Goal: Information Seeking & Learning: Learn about a topic

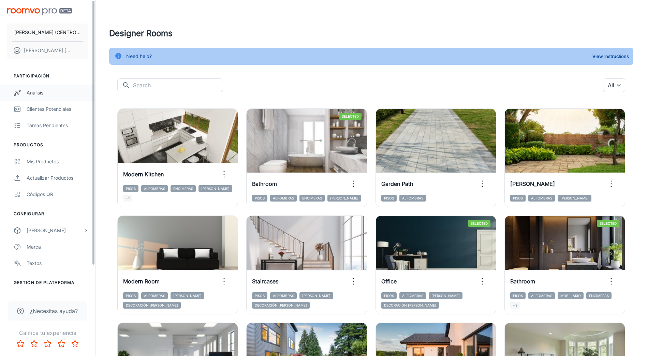
click at [18, 96] on icon "scrollable content" at bounding box center [18, 93] width 8 height 8
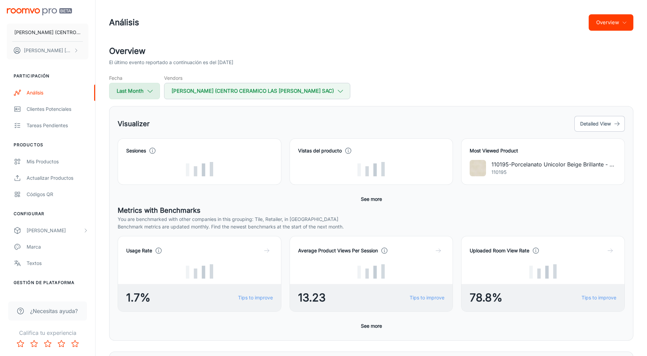
click at [148, 90] on icon "button" at bounding box center [150, 91] width 8 height 8
select select "7"
select select "2025"
select select "7"
select select "2025"
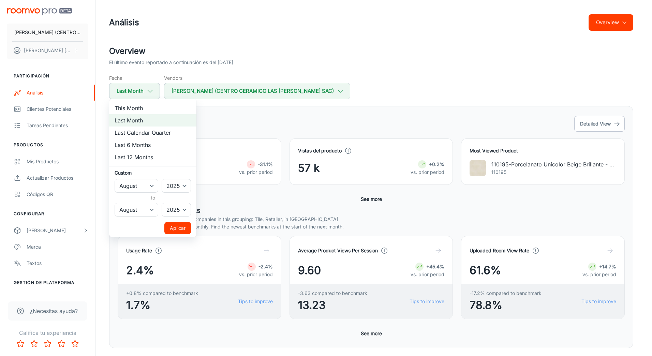
click at [179, 227] on button "Aplicar" at bounding box center [177, 228] width 27 height 12
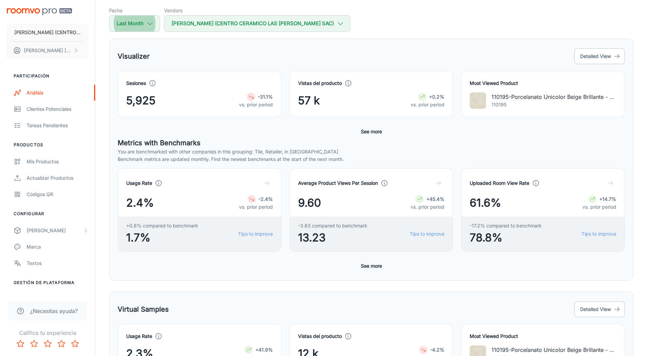
scroll to position [68, 0]
click at [603, 56] on button "Detailed View" at bounding box center [599, 56] width 50 height 16
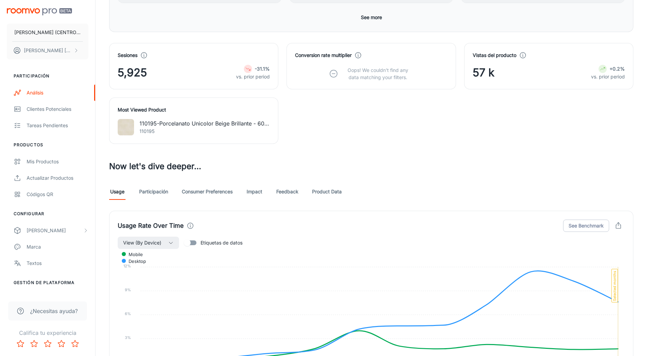
scroll to position [261, 0]
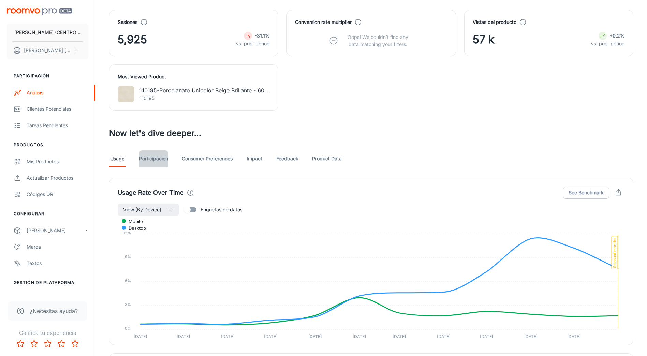
click at [148, 163] on link "Participación" at bounding box center [153, 158] width 29 height 16
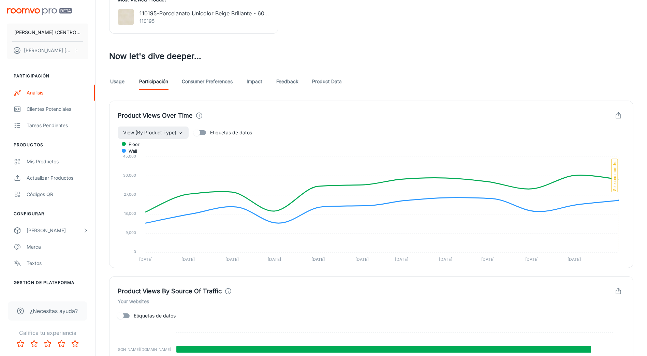
scroll to position [409, 0]
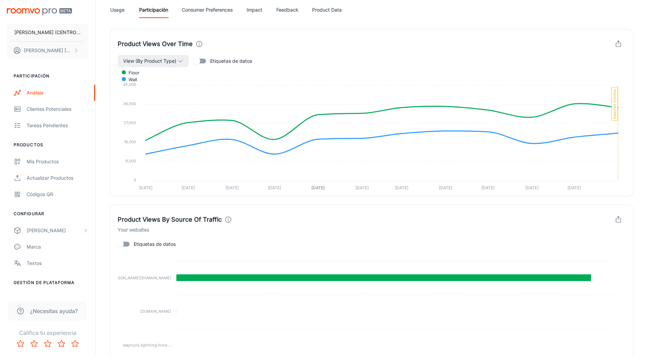
click at [210, 8] on link "Consumer Preferences" at bounding box center [207, 10] width 51 height 16
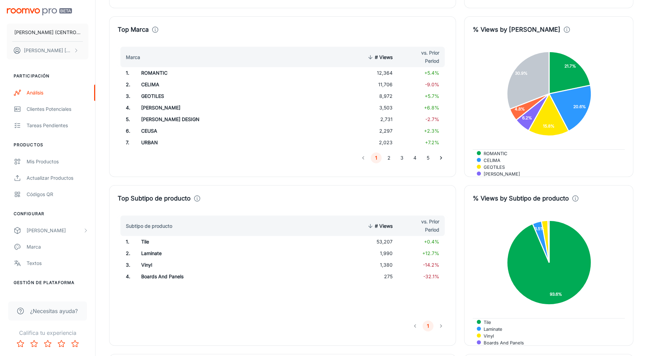
scroll to position [614, 0]
